Goal: Navigation & Orientation: Find specific page/section

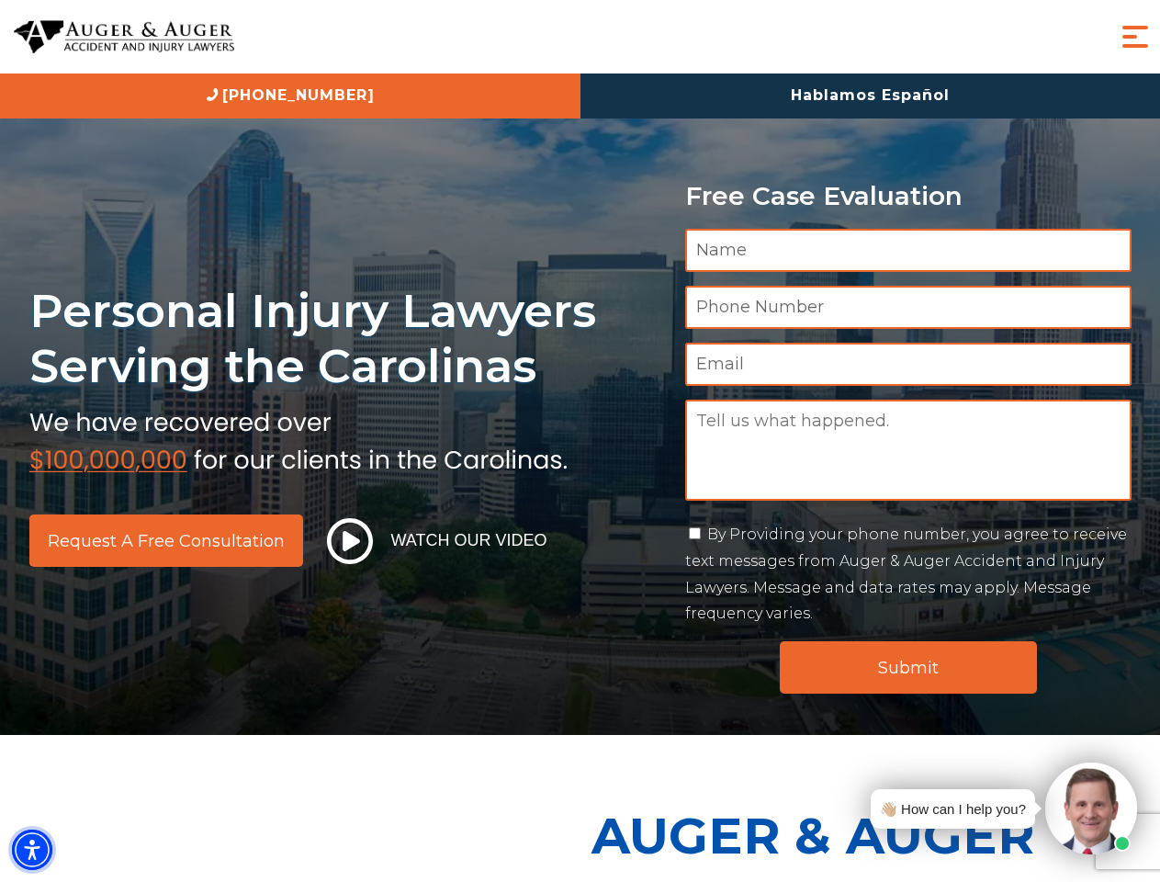
click at [32, 850] on img "Accessibility Menu" at bounding box center [32, 849] width 40 height 40
